Goal: Contribute content

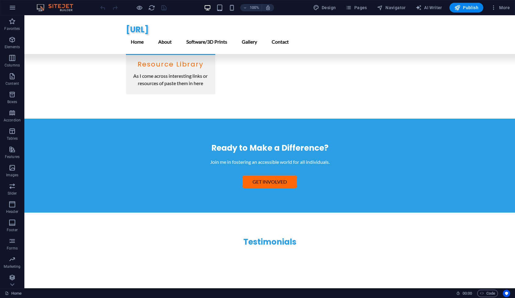
scroll to position [1392, 0]
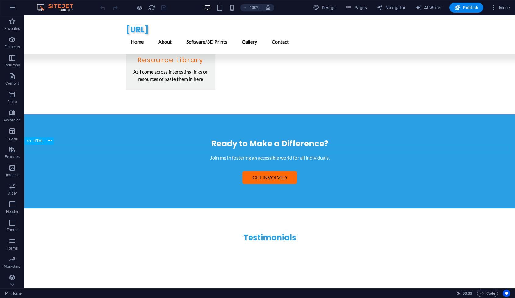
click at [49, 141] on icon at bounding box center [49, 140] width 3 height 6
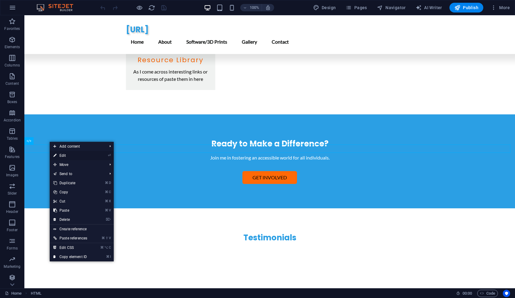
click at [72, 153] on link "⏎ Edit" at bounding box center [70, 155] width 41 height 9
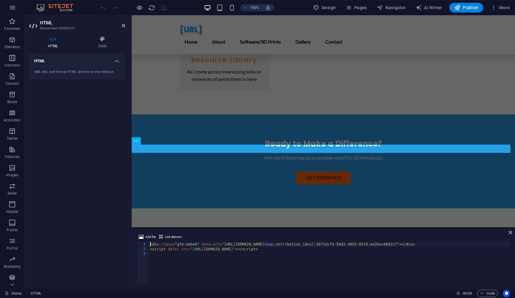
scroll to position [1374, 0]
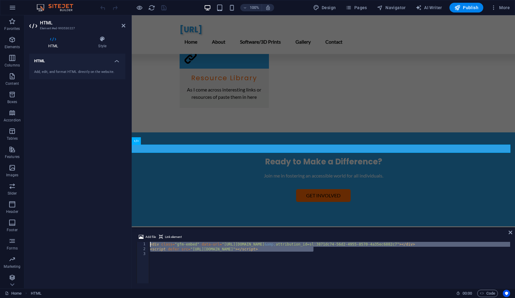
drag, startPoint x: 320, startPoint y: 251, endPoint x: 127, endPoint y: 243, distance: 193.1
click at [127, 243] on div "HTML Element #ed-993530227 HTML Style HTML Add, edit, and format HTML directly …" at bounding box center [269, 151] width 490 height 273
type textarea "<div class="gfm-embed" data-url="[URL][DOMAIN_NAME]"></div> <script defer src="…"
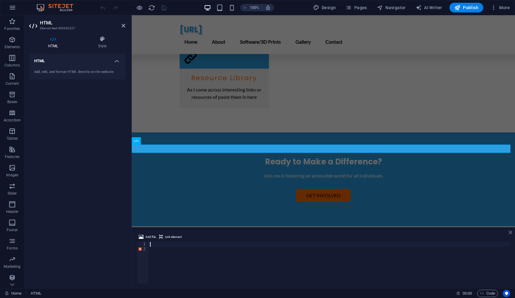
click at [509, 231] on icon at bounding box center [510, 232] width 4 height 5
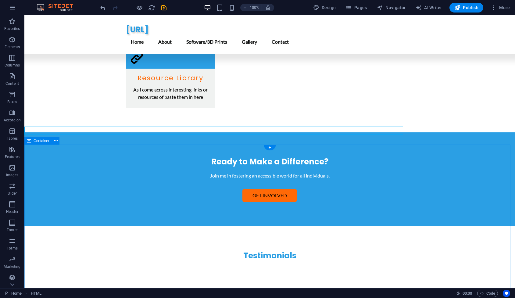
scroll to position [1392, 0]
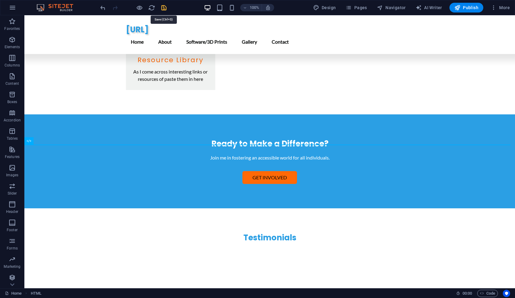
drag, startPoint x: 169, startPoint y: 9, endPoint x: 162, endPoint y: 7, distance: 6.5
click at [162, 7] on div "100% Design Pages Navigator AI Writer Publish More" at bounding box center [305, 8] width 413 height 10
click at [159, 8] on div at bounding box center [133, 8] width 68 height 10
click at [161, 8] on icon "save" at bounding box center [163, 7] width 7 height 7
checkbox input "false"
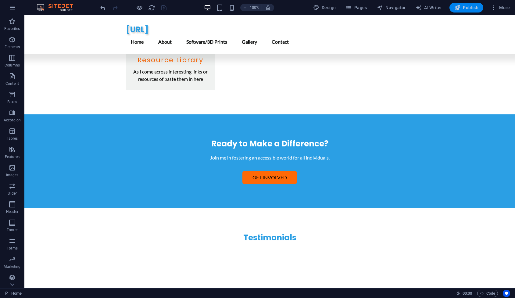
click at [473, 9] on span "Publish" at bounding box center [466, 8] width 24 height 6
